Goal: Go to known website: Access a specific website the user already knows

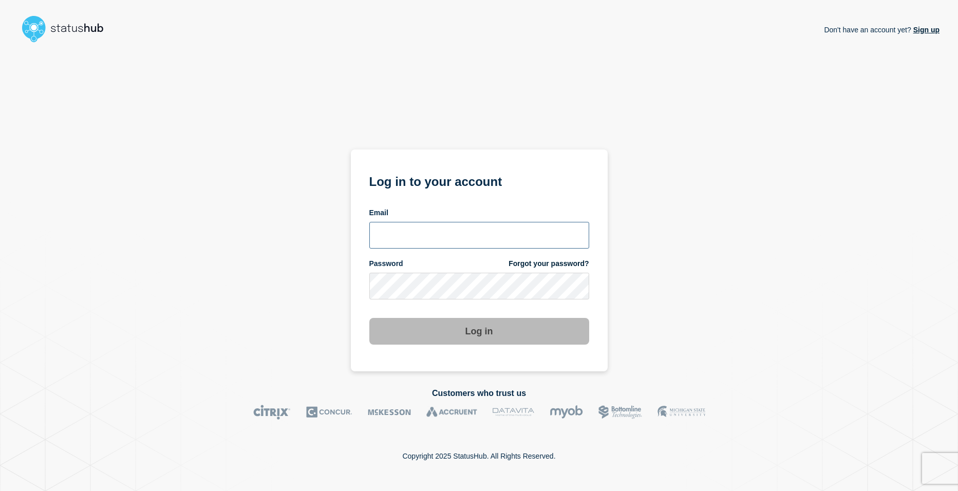
type input "shsh@stibosystems.com"
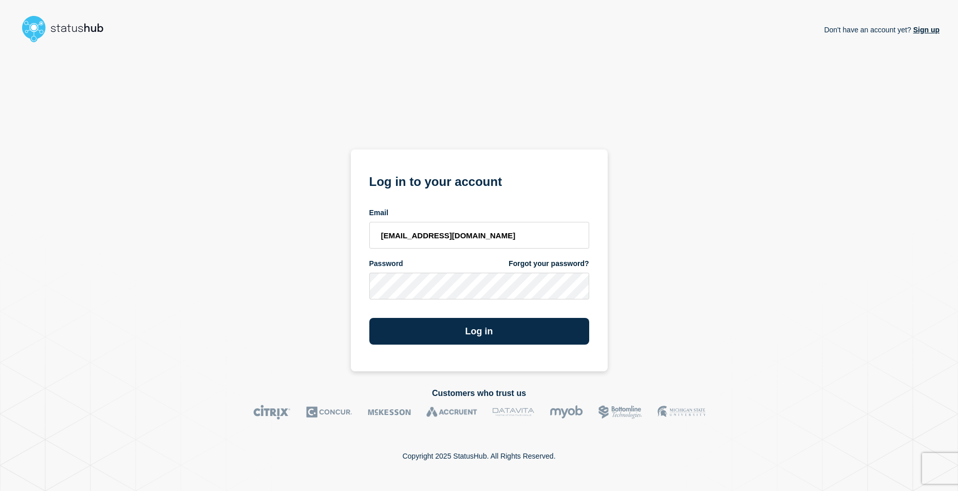
click at [400, 352] on section "Log in to your account Email shsh@stibosystems.com Password Forgot your passwor…" at bounding box center [479, 260] width 257 height 222
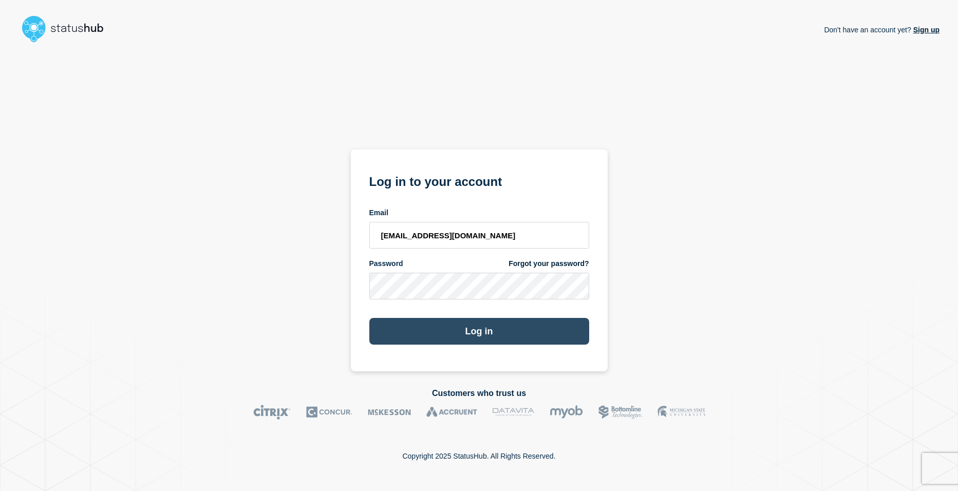
click at [480, 325] on button "Log in" at bounding box center [479, 331] width 220 height 27
